Goal: Task Accomplishment & Management: Use online tool/utility

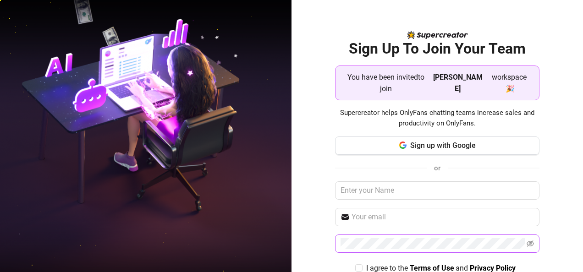
scroll to position [36, 0]
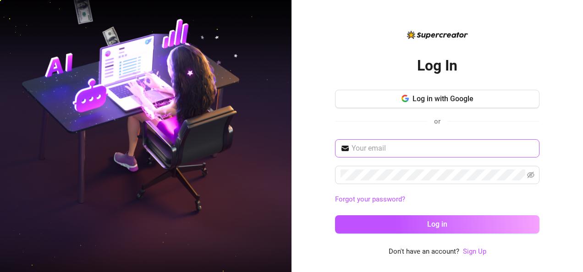
click at [366, 142] on span at bounding box center [437, 148] width 204 height 18
click at [472, 96] on span "Log in with Google" at bounding box center [443, 98] width 61 height 9
click at [469, 122] on div "or" at bounding box center [437, 122] width 204 height 12
click at [467, 121] on div "or" at bounding box center [437, 122] width 204 height 12
click at [390, 147] on input "text" at bounding box center [443, 148] width 182 height 11
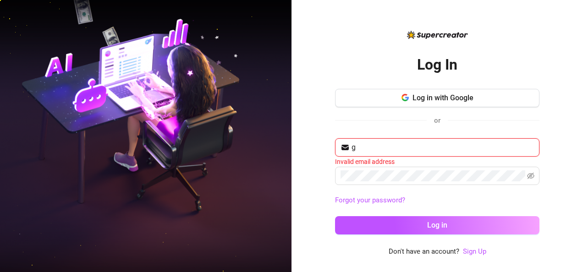
type input "[EMAIL_ADDRESS][DOMAIN_NAME]"
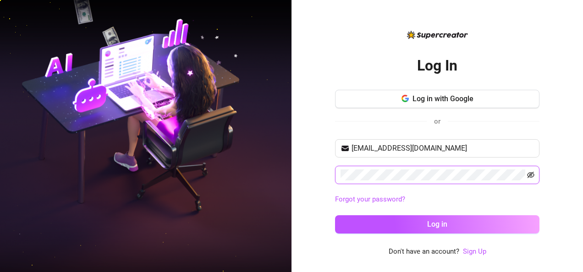
click at [531, 175] on icon "eye-invisible" at bounding box center [530, 174] width 7 height 7
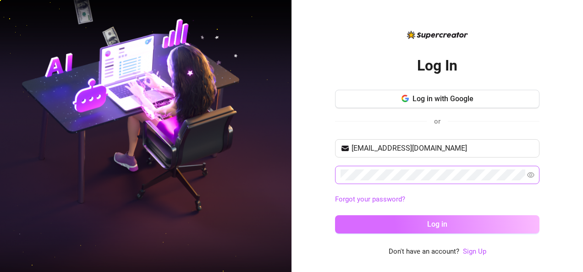
click at [499, 226] on button "Log in" at bounding box center [437, 224] width 204 height 18
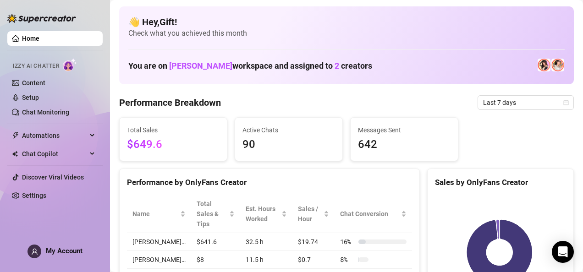
click at [57, 257] on div "My Account" at bounding box center [55, 252] width 55 height 14
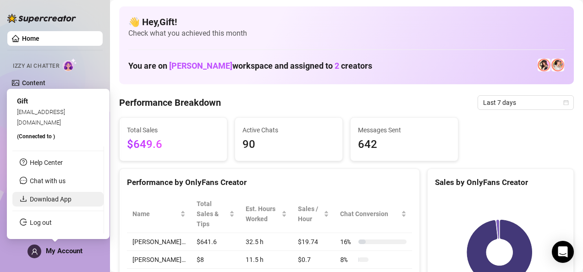
click at [66, 202] on link "Download App" at bounding box center [51, 199] width 42 height 7
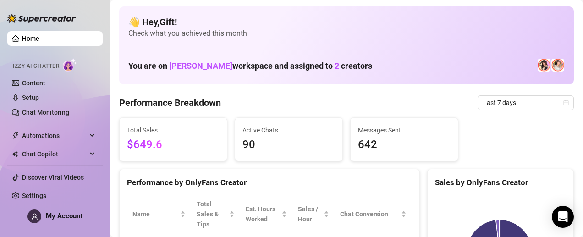
click at [315, 121] on div "Active Chats 90" at bounding box center [288, 139] width 107 height 43
click at [490, 128] on div "Total Sales $649.6 Active Chats 90 Messages Sent 642" at bounding box center [347, 139] width 462 height 44
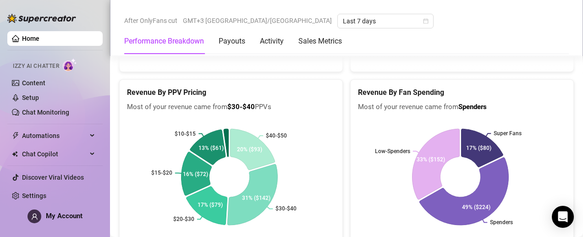
scroll to position [1386, 0]
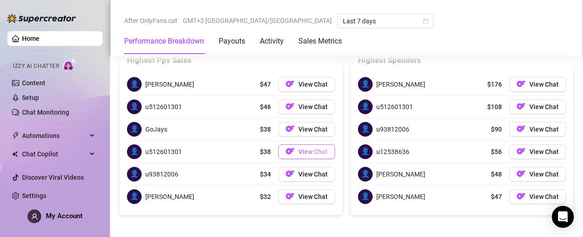
click at [299, 148] on span "View Chat" at bounding box center [312, 151] width 29 height 7
click at [540, 148] on span "View Chat" at bounding box center [543, 151] width 29 height 7
click at [529, 171] on span "View Chat" at bounding box center [543, 174] width 29 height 7
